Goal: Find specific page/section: Find specific page/section

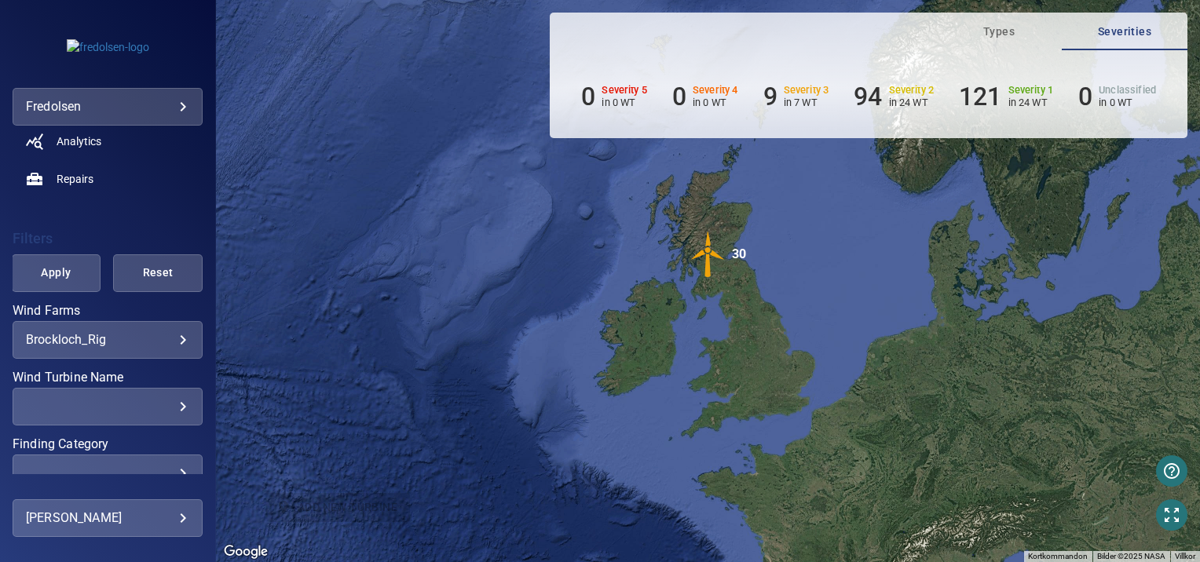
scroll to position [234, 0]
click at [173, 343] on body "**********" at bounding box center [600, 281] width 1200 height 562
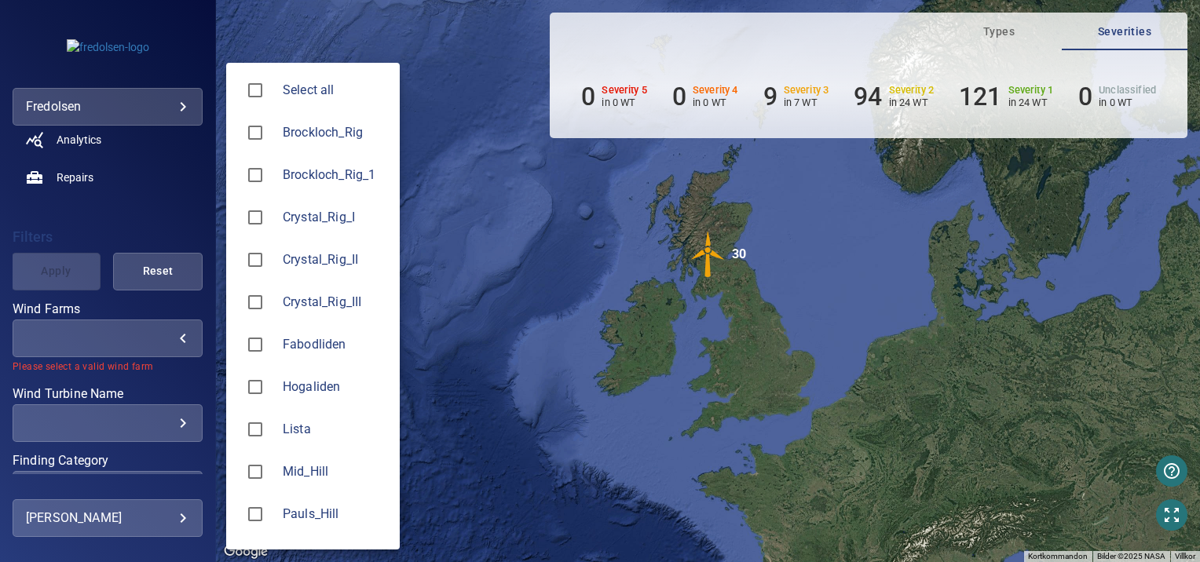
type input "**********"
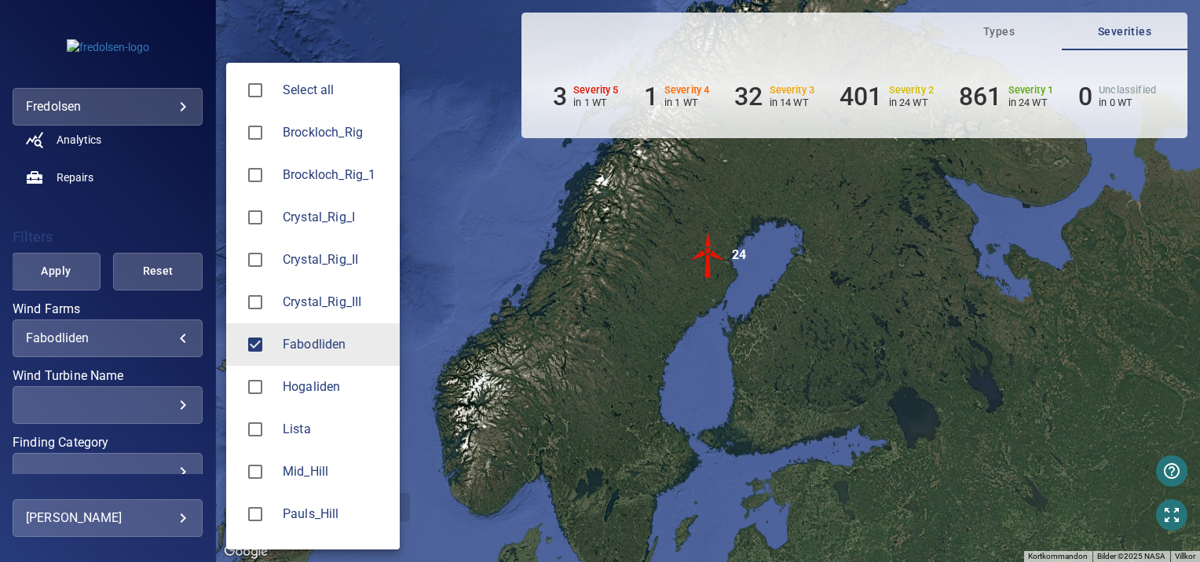
click at [101, 233] on div at bounding box center [600, 281] width 1200 height 562
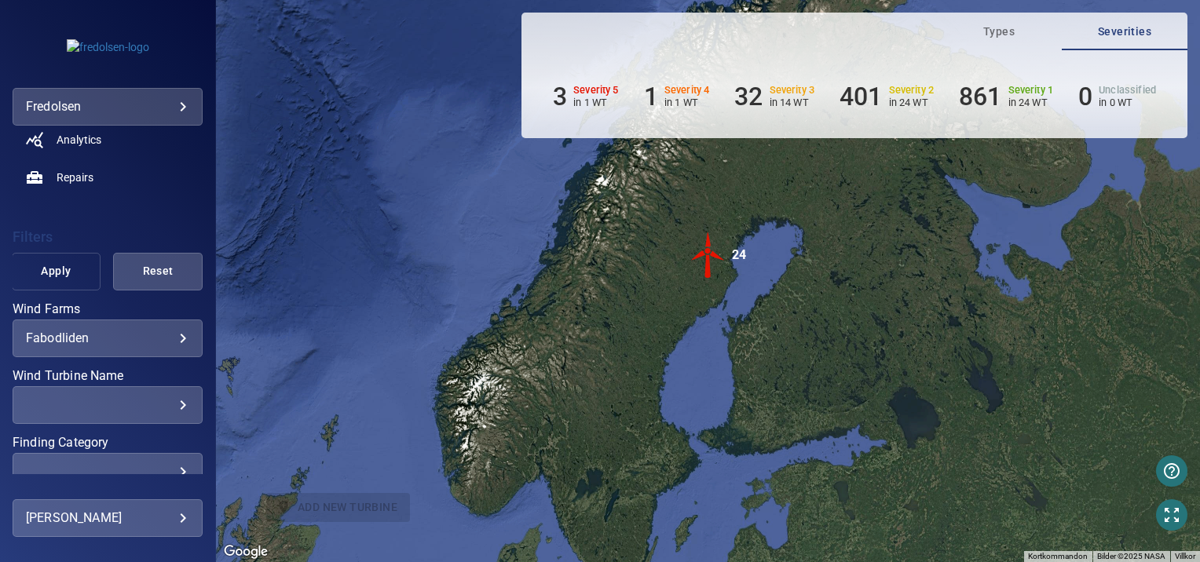
click at [48, 284] on button "Apply" at bounding box center [57, 272] width 90 height 38
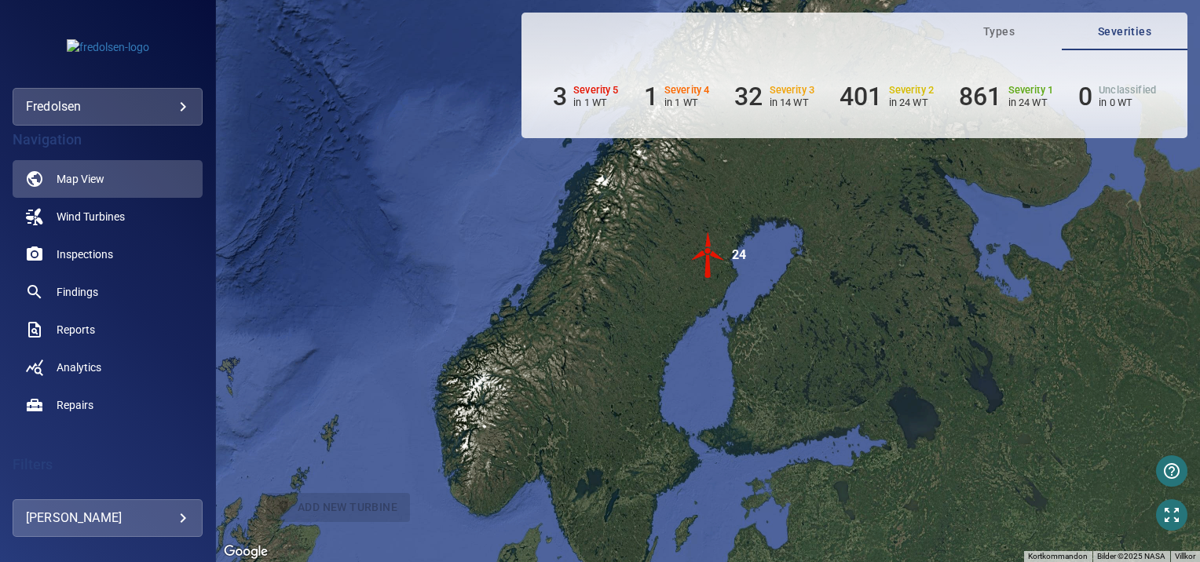
scroll to position [2, 0]
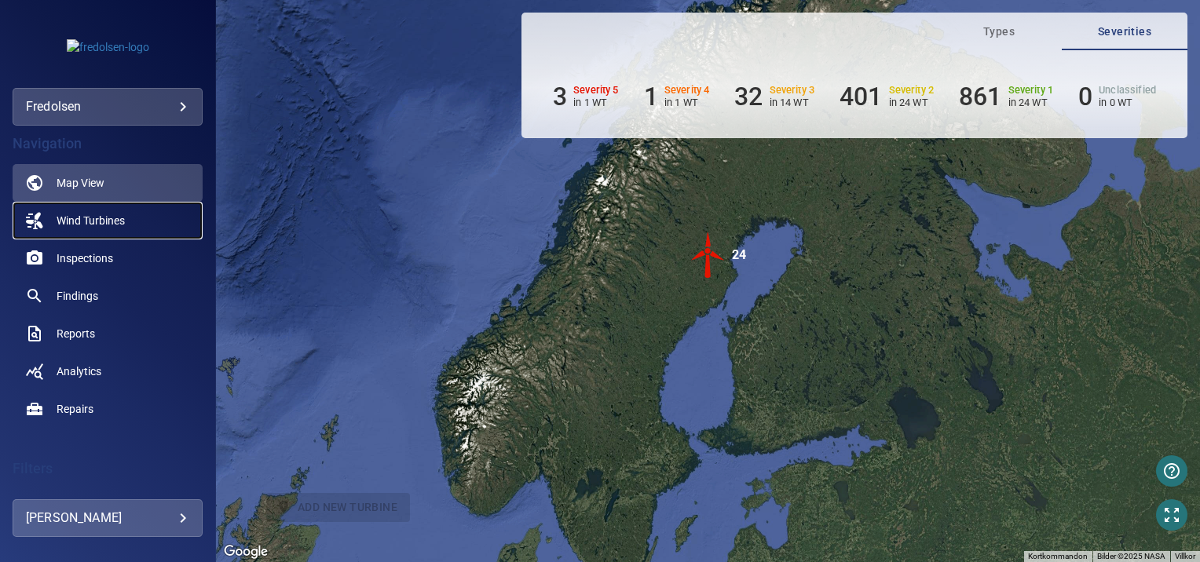
click at [57, 220] on span "Wind Turbines" at bounding box center [91, 221] width 68 height 16
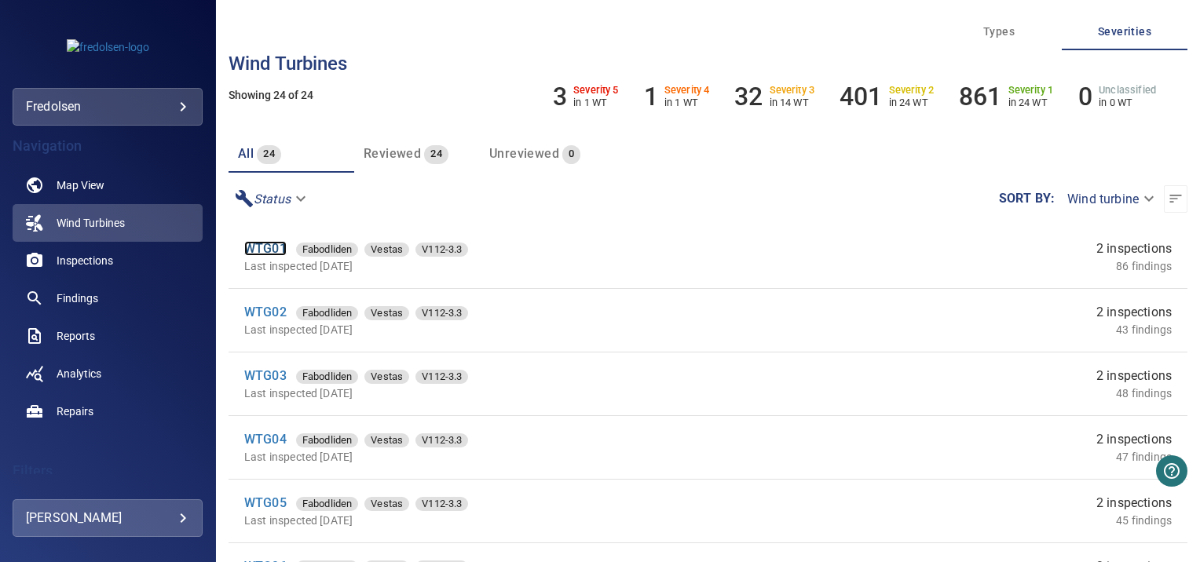
click at [248, 251] on link "WTG01" at bounding box center [265, 248] width 42 height 15
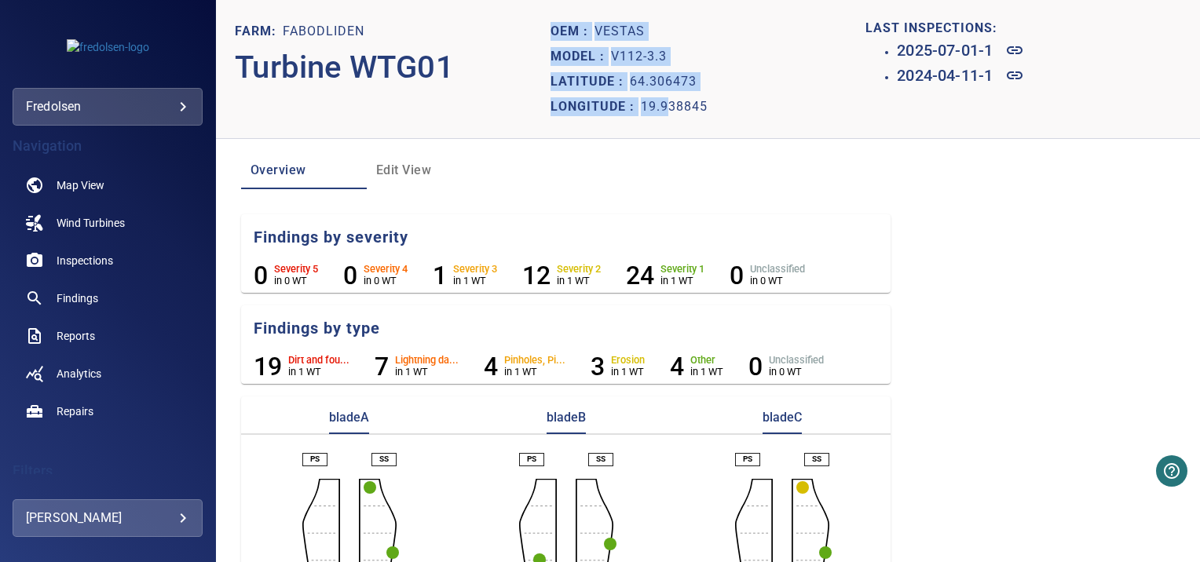
drag, startPoint x: 543, startPoint y: 77, endPoint x: 660, endPoint y: 95, distance: 118.4
click at [660, 95] on header "Farm: Fabodliden Turbine WTG01 Oem : Vestas Model : V112-3.3 [GEOGRAPHIC_DATA] …" at bounding box center [708, 69] width 984 height 139
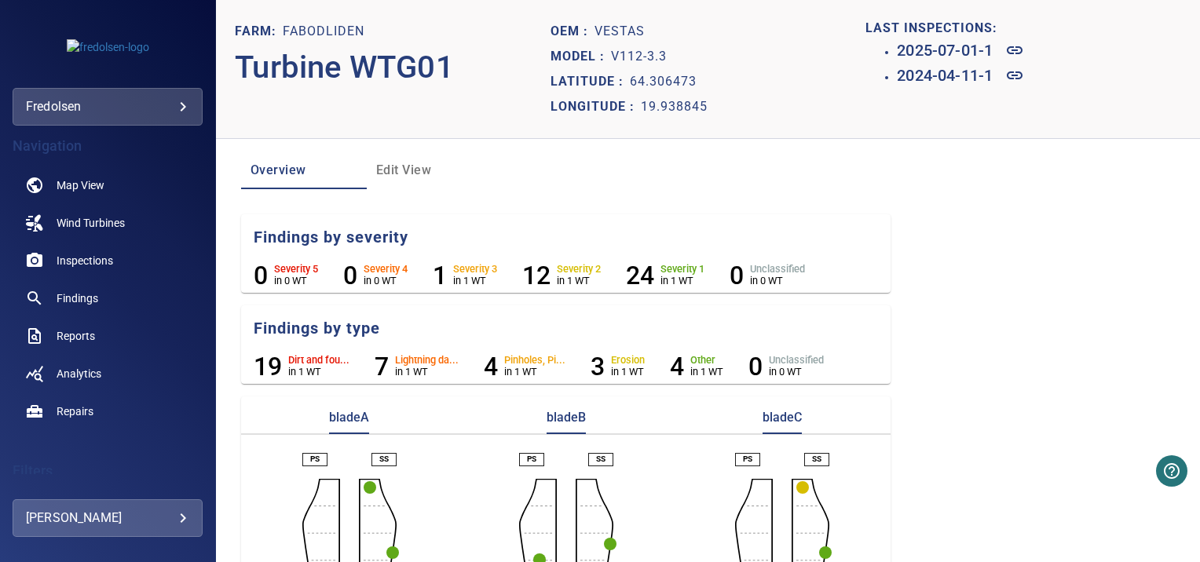
click at [705, 115] on div "Longitude : 19.938845" at bounding box center [709, 106] width 316 height 25
drag, startPoint x: 711, startPoint y: 110, endPoint x: 548, endPoint y: 82, distance: 165.1
click at [551, 82] on section "Oem : Vestas Model : V112-3.3 [GEOGRAPHIC_DATA]" at bounding box center [709, 69] width 316 height 101
copy section "[GEOGRAPHIC_DATA]"
